Goal: Use online tool/utility: Utilize a website feature to perform a specific function

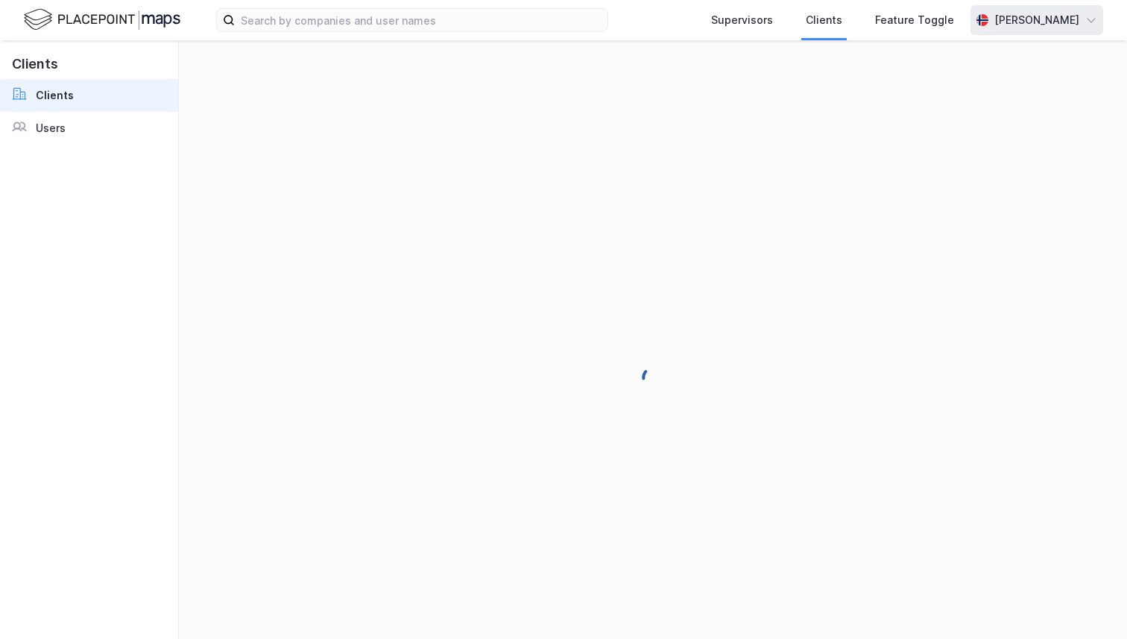
click at [1042, 23] on div "[PERSON_NAME]" at bounding box center [1036, 20] width 85 height 18
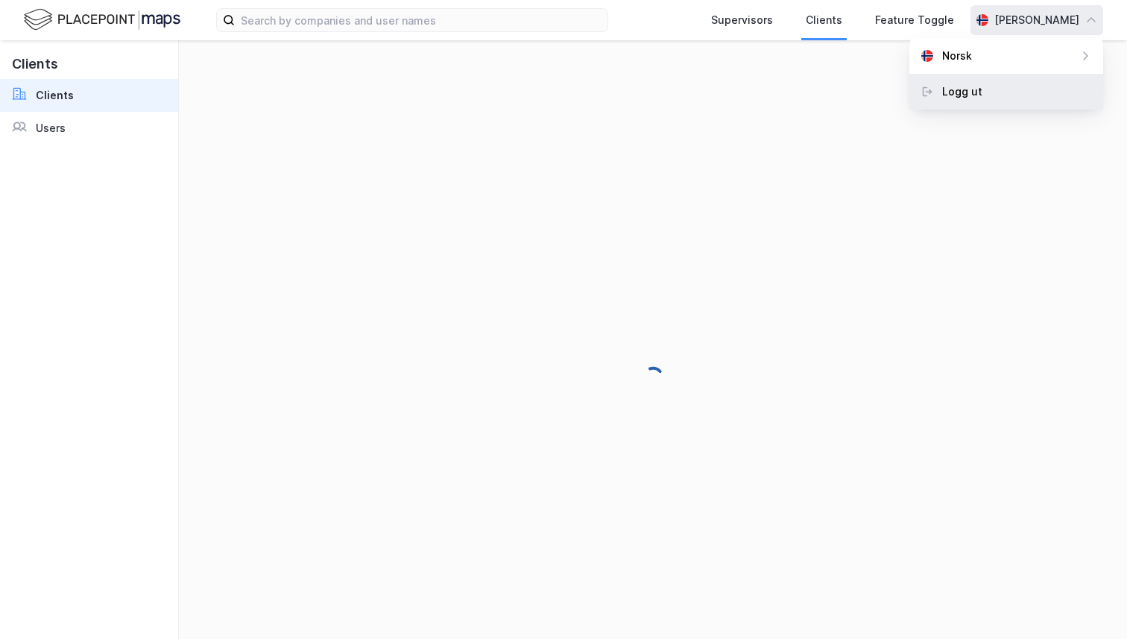
click at [1006, 88] on div "Logg ut" at bounding box center [1006, 92] width 194 height 36
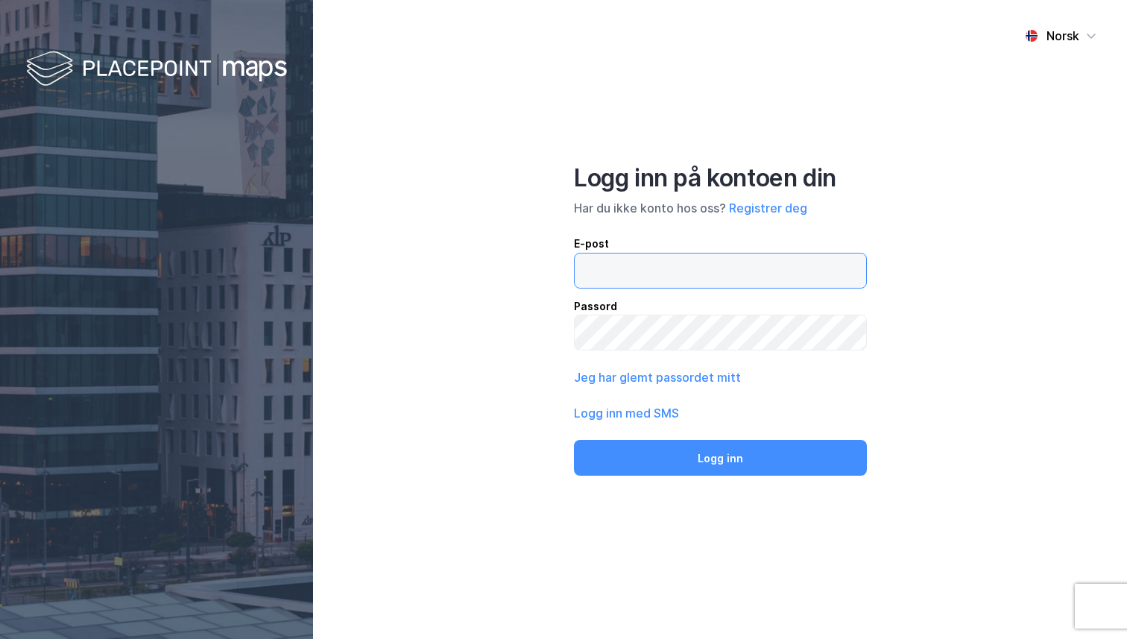
click at [658, 260] on input "email" at bounding box center [719, 270] width 291 height 34
type input "andreas+admin@newsecmaps.com"
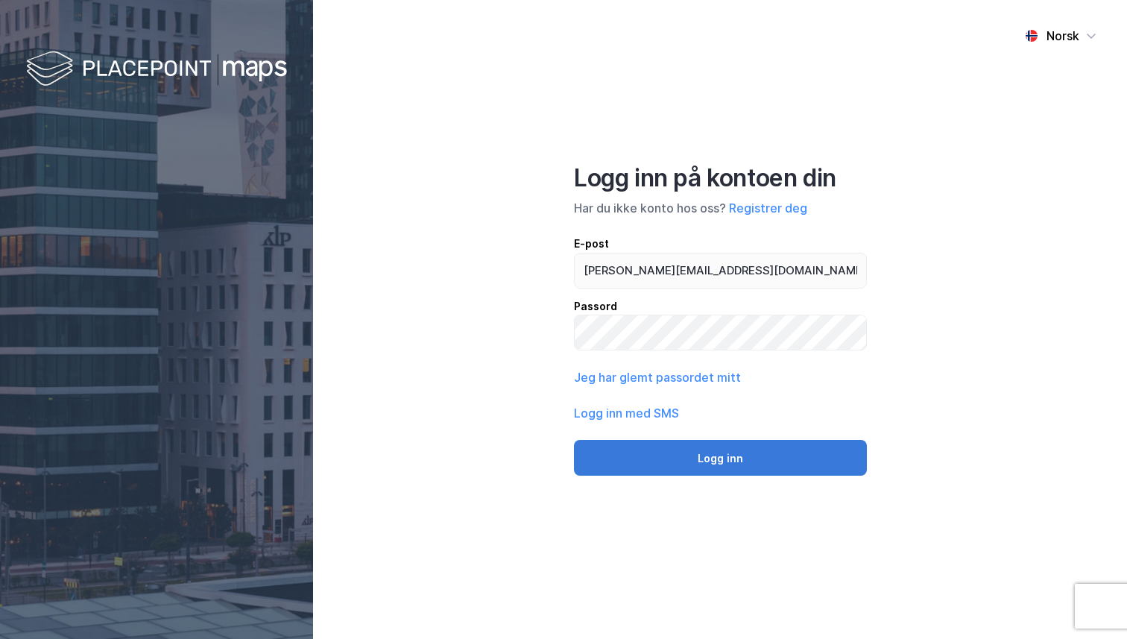
click at [692, 453] on button "Logg inn" at bounding box center [720, 458] width 293 height 36
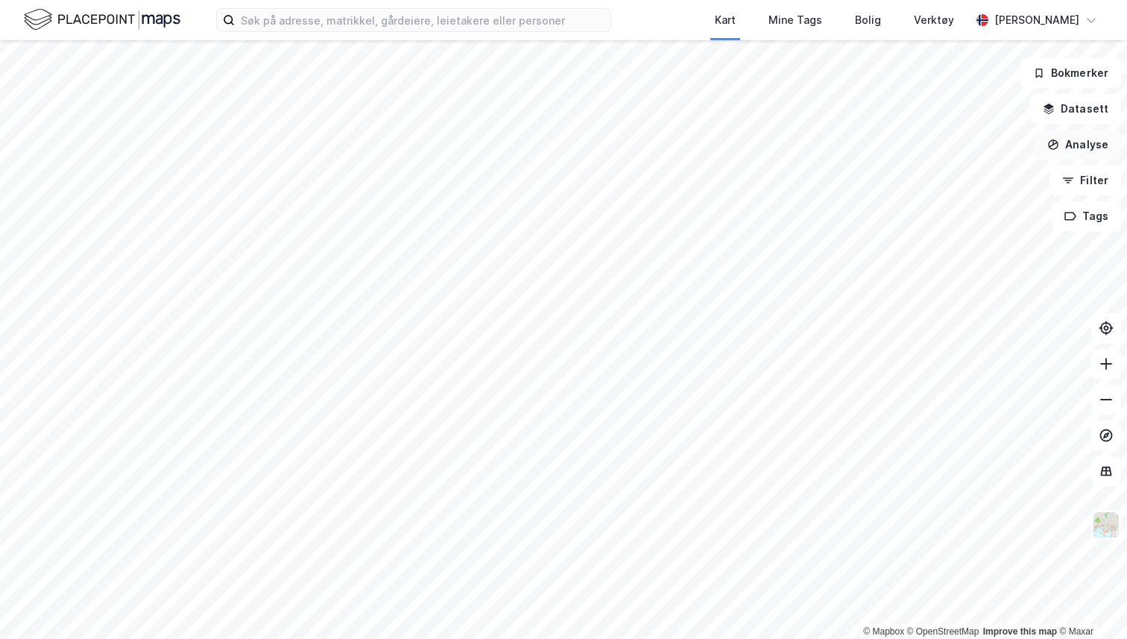
click at [1104, 141] on button "Analyse" at bounding box center [1077, 145] width 86 height 30
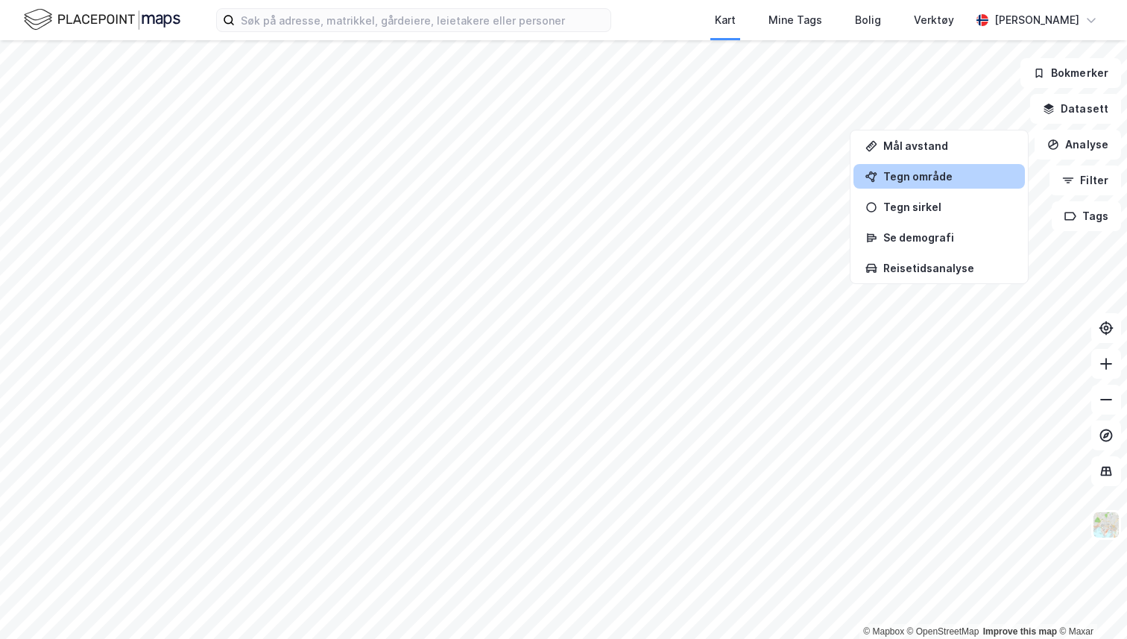
click at [948, 178] on div "Tegn område" at bounding box center [948, 176] width 130 height 13
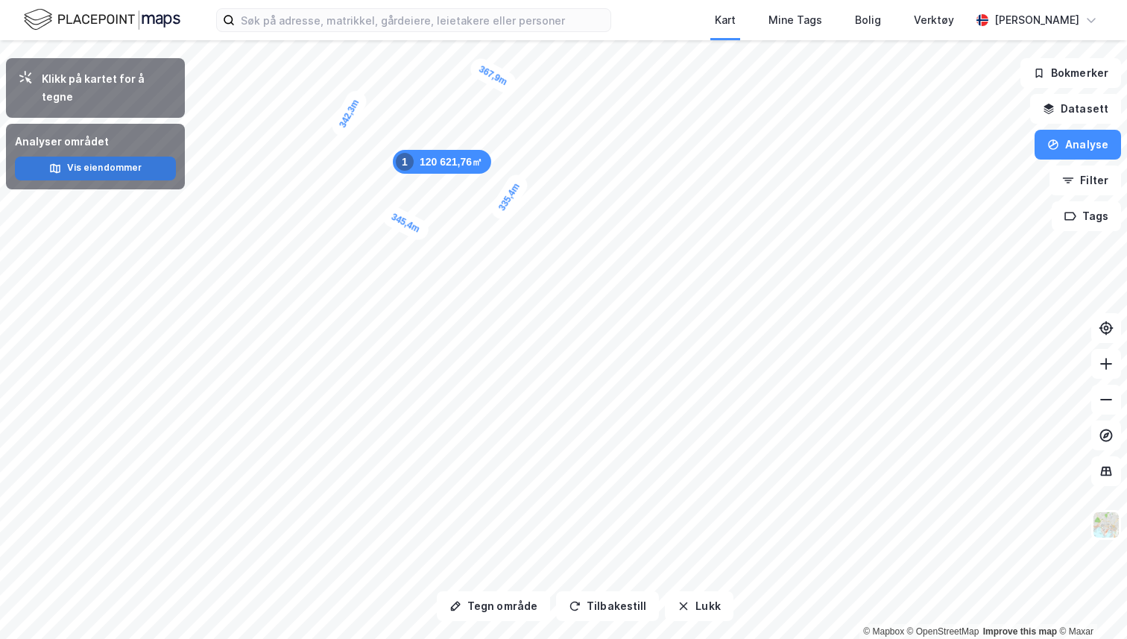
click at [90, 156] on button "Vis eiendommer" at bounding box center [95, 168] width 161 height 24
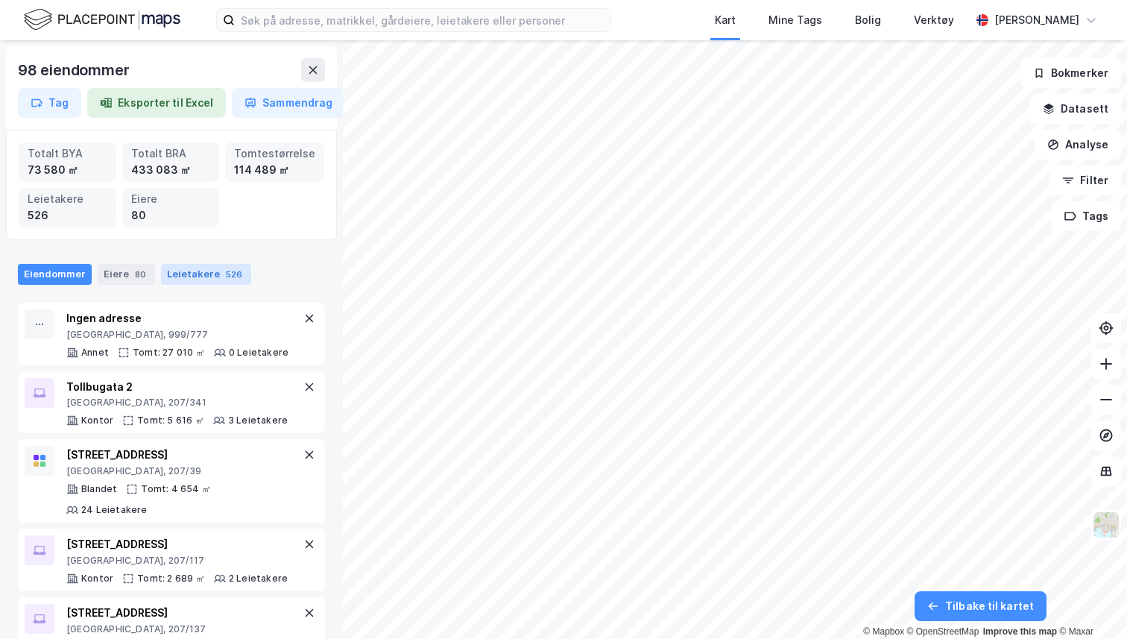
click at [187, 276] on div "Leietakere 526" at bounding box center [206, 274] width 90 height 21
